Goal: Information Seeking & Learning: Learn about a topic

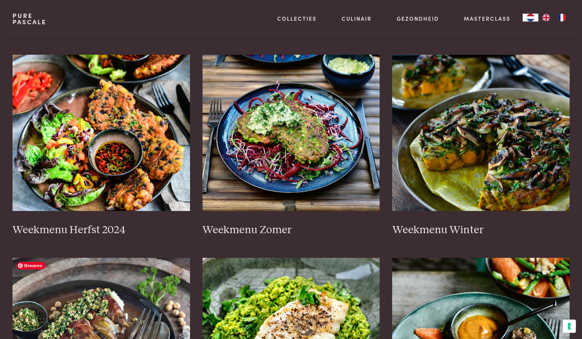
scroll to position [152, 0]
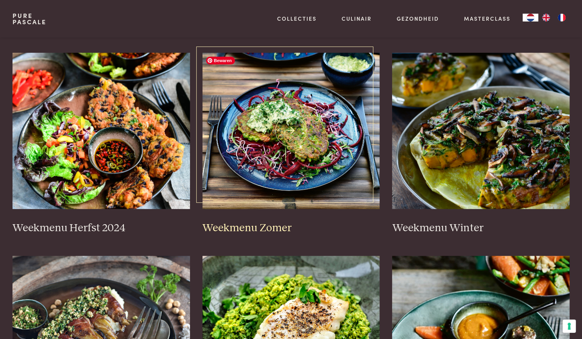
click at [282, 144] on img at bounding box center [292, 131] width 178 height 156
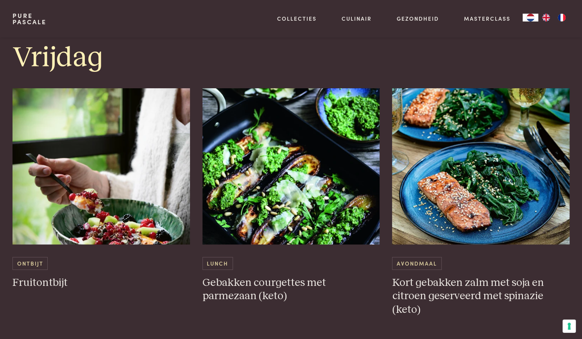
scroll to position [1667, 0]
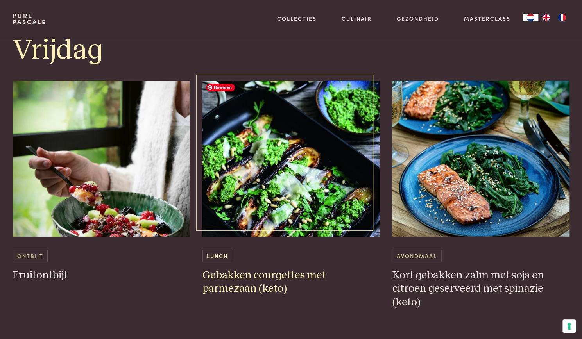
click at [273, 218] on img at bounding box center [292, 159] width 178 height 156
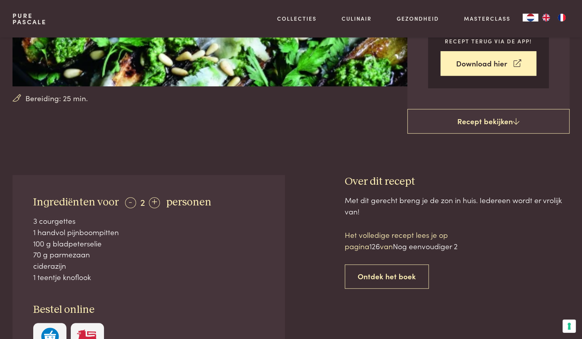
scroll to position [203, 0]
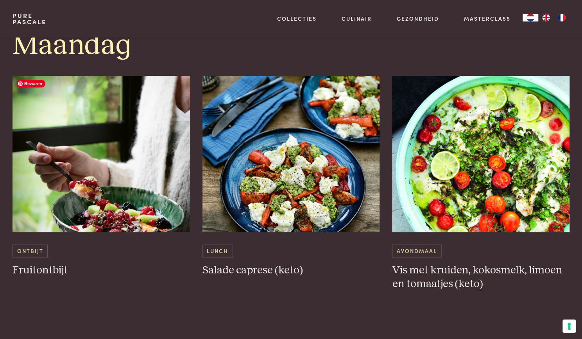
scroll to position [419, 0]
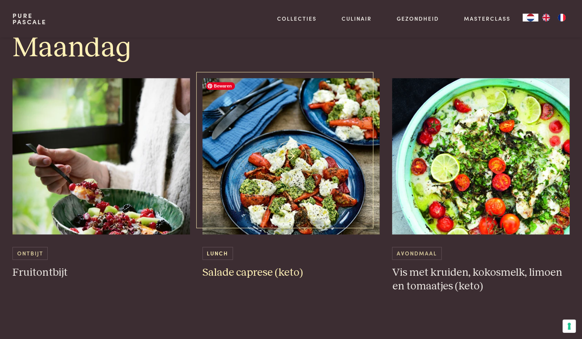
click at [269, 223] on img at bounding box center [292, 156] width 178 height 156
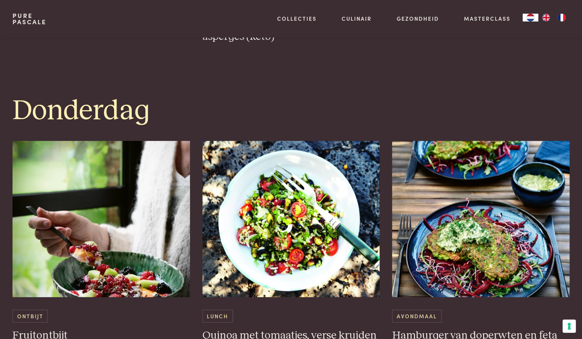
scroll to position [1356, 0]
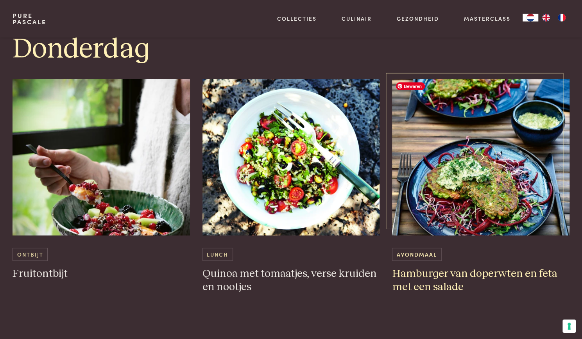
click at [451, 207] on img at bounding box center [481, 157] width 178 height 156
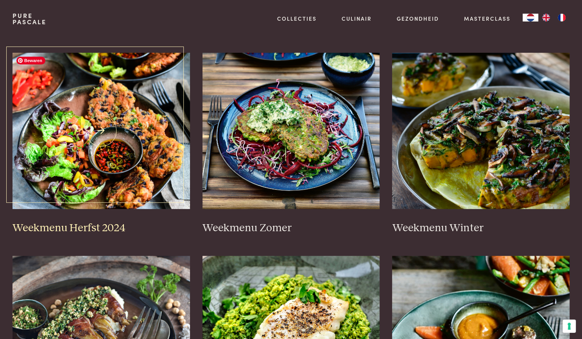
click at [110, 147] on img at bounding box center [102, 131] width 178 height 156
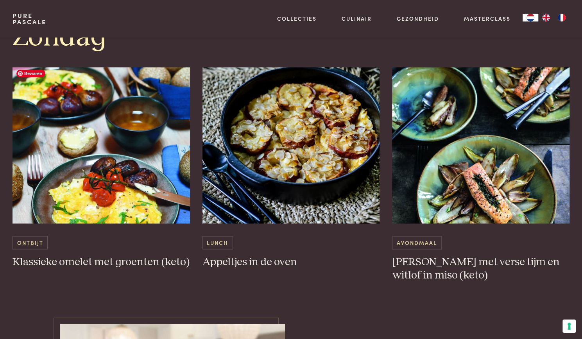
scroll to position [2308, 0]
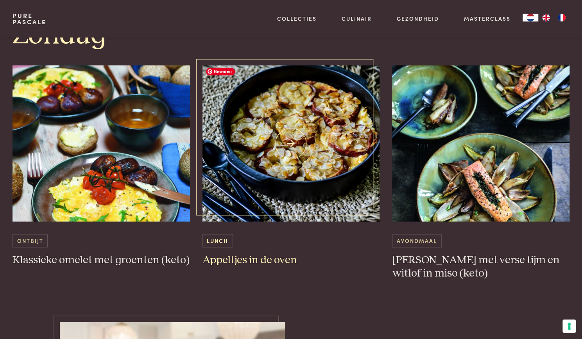
click at [253, 150] on img at bounding box center [292, 143] width 178 height 156
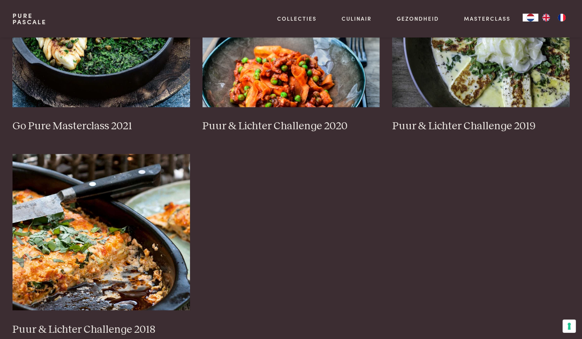
scroll to position [758, 0]
